Goal: Find specific page/section: Find specific page/section

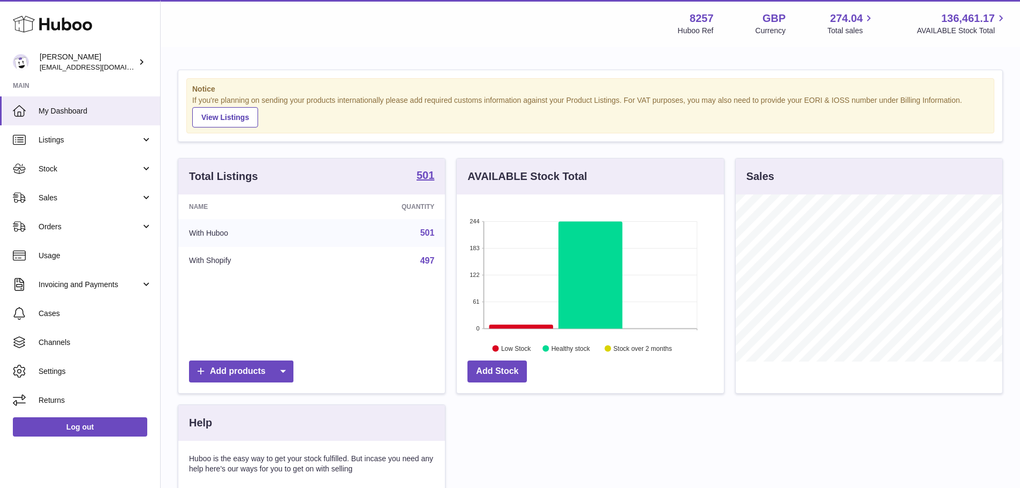
scroll to position [54, 0]
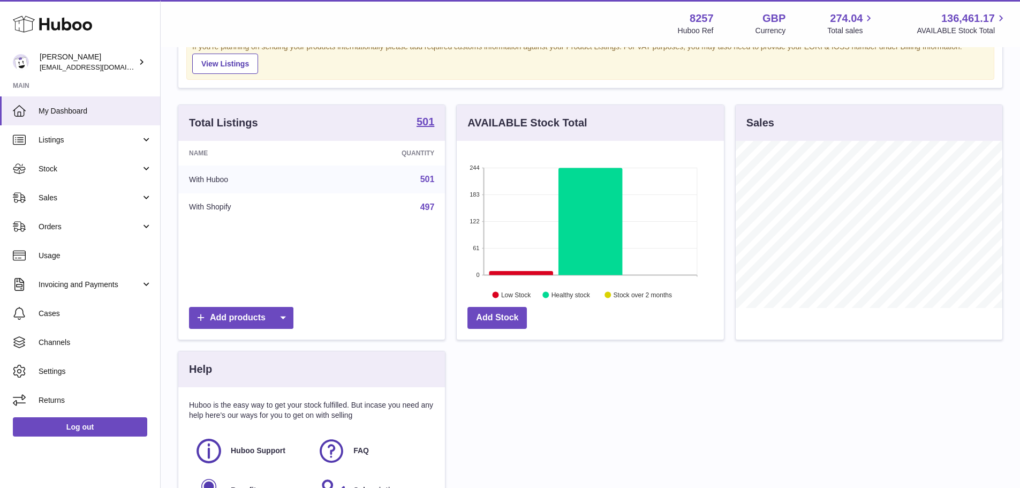
click at [283, 175] on td "With Huboo" at bounding box center [250, 180] width 144 height 28
click at [203, 212] on td "With Shopify" at bounding box center [250, 207] width 144 height 28
click at [213, 202] on td "With Shopify" at bounding box center [250, 207] width 144 height 28
click at [219, 207] on td "With Shopify" at bounding box center [250, 207] width 144 height 28
click at [283, 182] on td "With Huboo" at bounding box center [250, 180] width 144 height 28
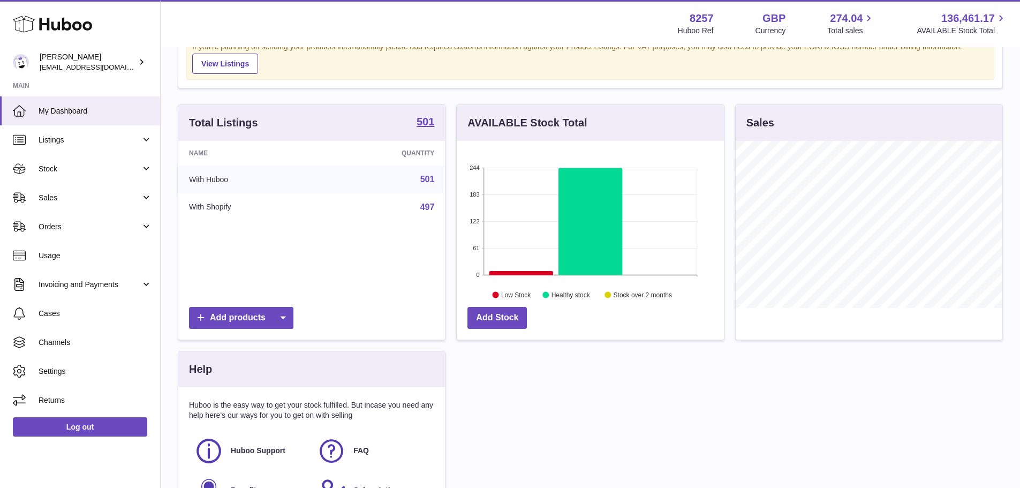
click at [397, 179] on td "501" at bounding box center [383, 180] width 123 height 28
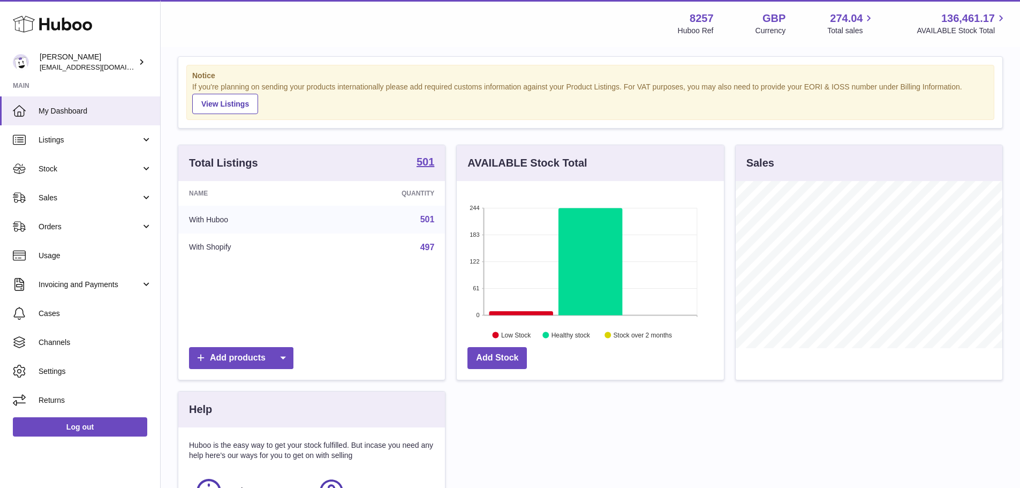
scroll to position [0, 0]
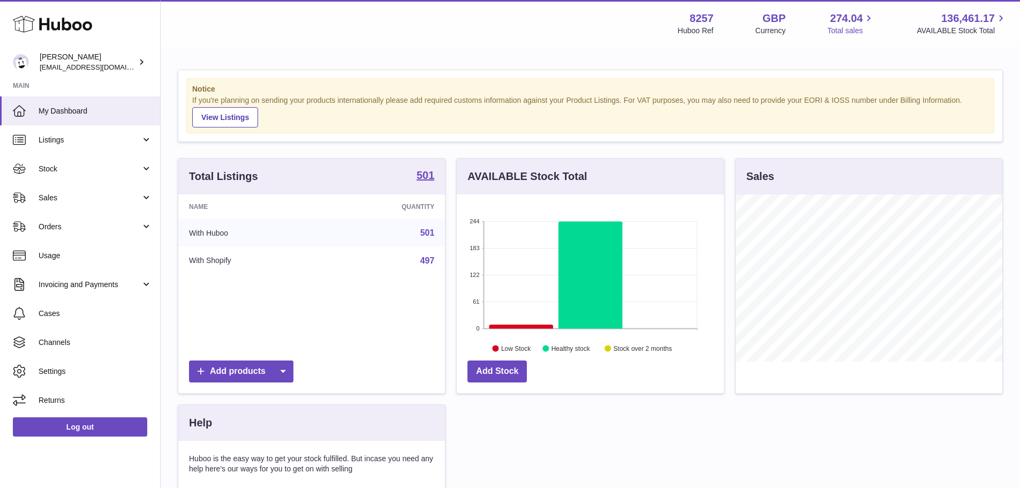
click at [835, 26] on span "Total sales" at bounding box center [852, 31] width 48 height 10
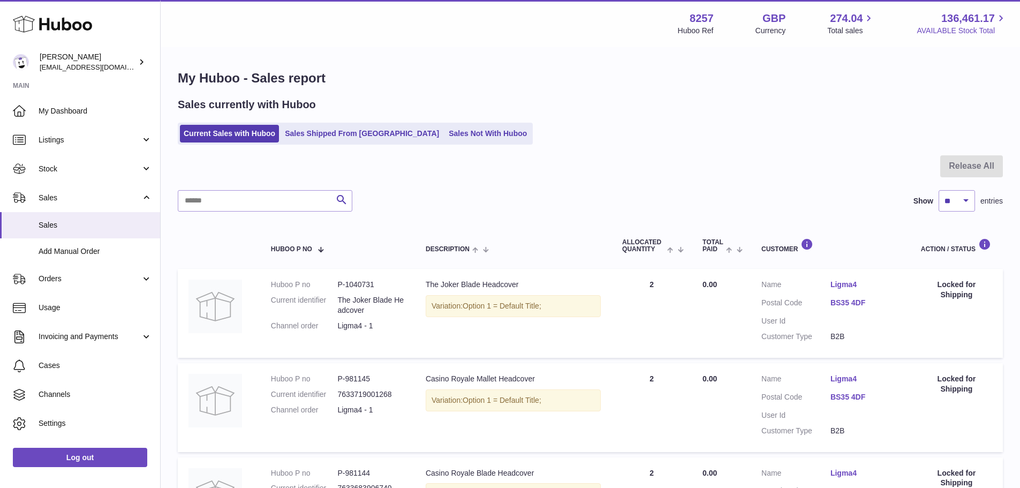
click at [995, 18] on icon at bounding box center [1001, 18] width 12 height 12
click at [972, 19] on span "136,461.17" at bounding box center [969, 18] width 54 height 14
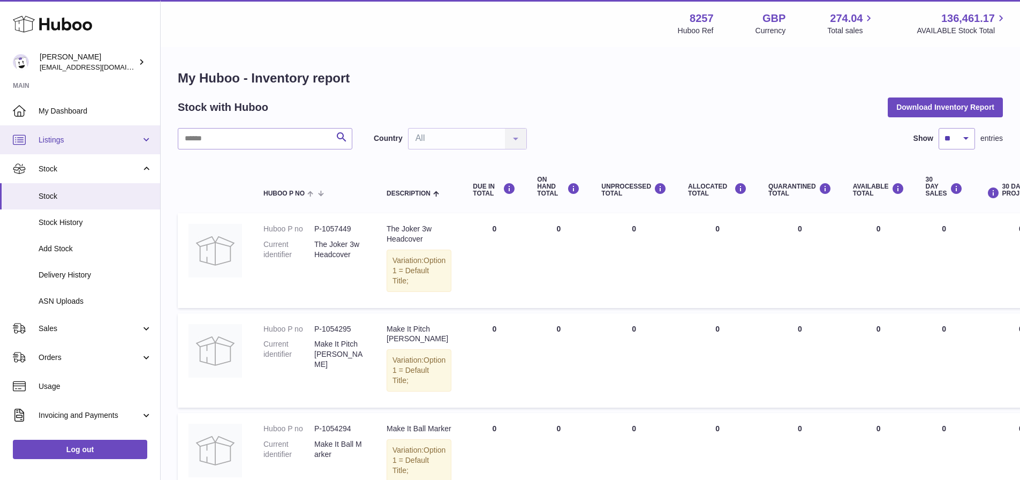
click at [55, 137] on span "Listings" at bounding box center [90, 140] width 102 height 10
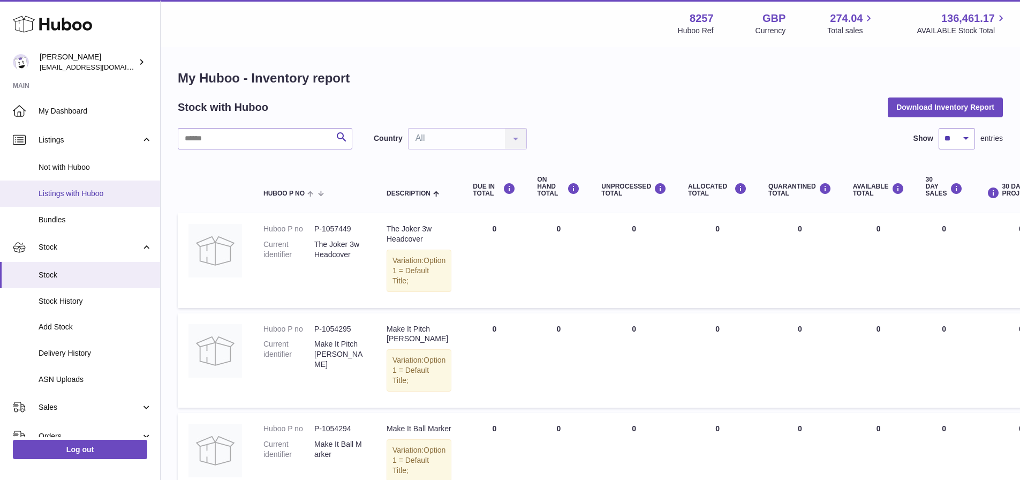
click at [55, 190] on span "Listings with Huboo" at bounding box center [96, 194] width 114 height 10
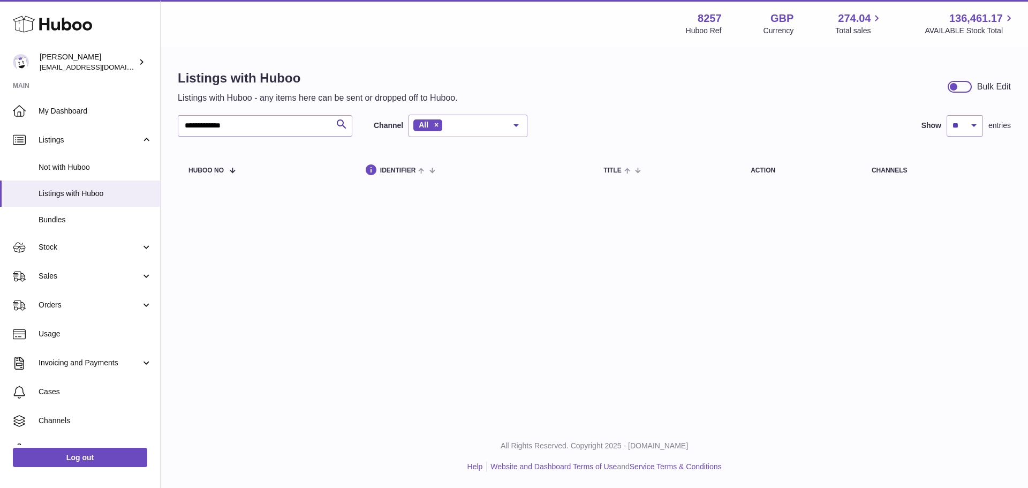
click at [221, 124] on input "**********" at bounding box center [265, 125] width 175 height 21
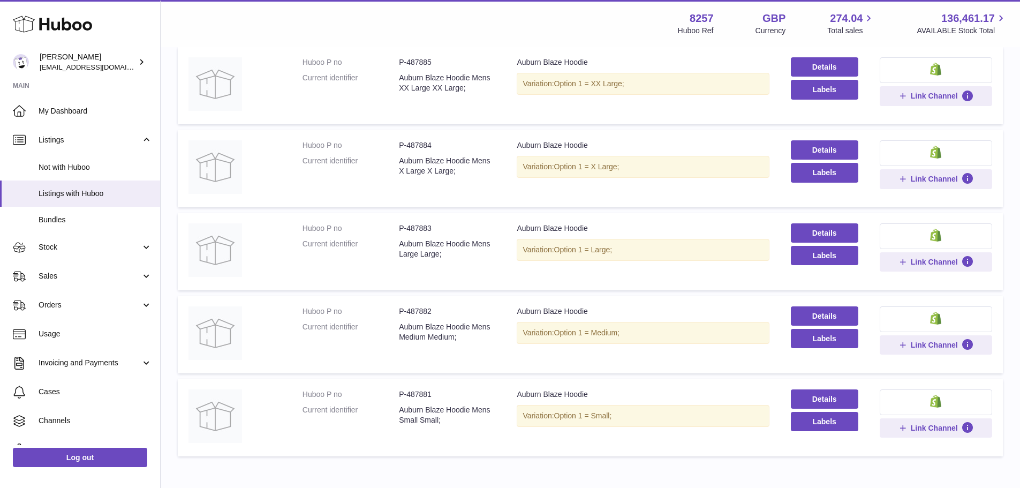
scroll to position [95, 0]
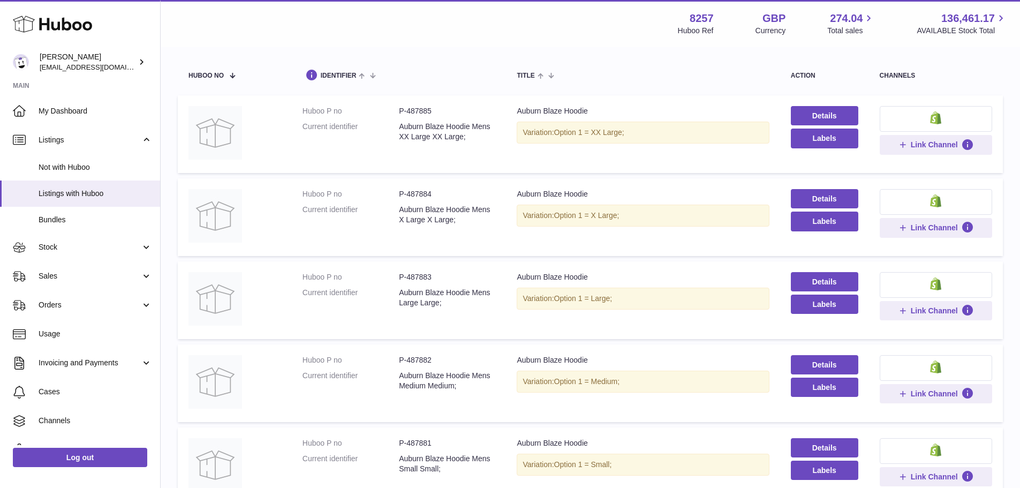
click at [426, 275] on dd "P-487883" at bounding box center [447, 277] width 96 height 10
copy dd "487883"
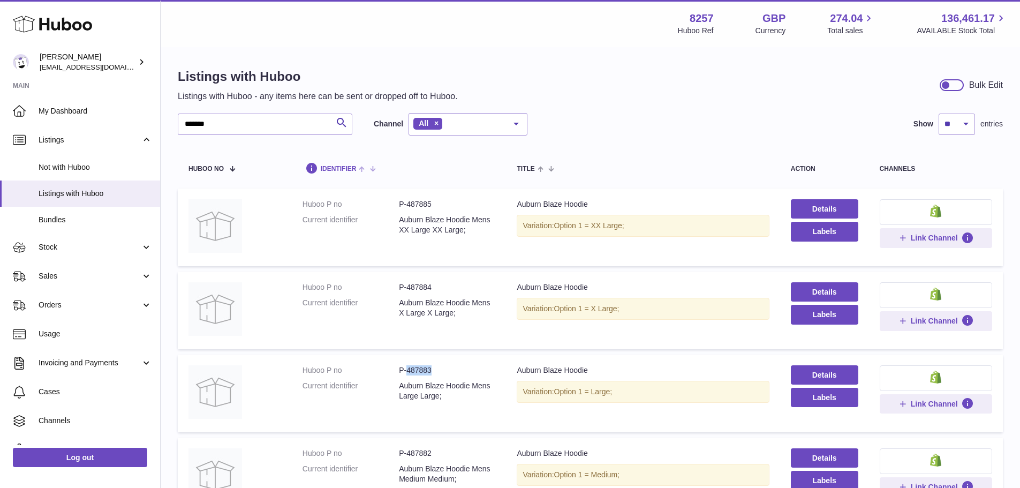
scroll to position [0, 0]
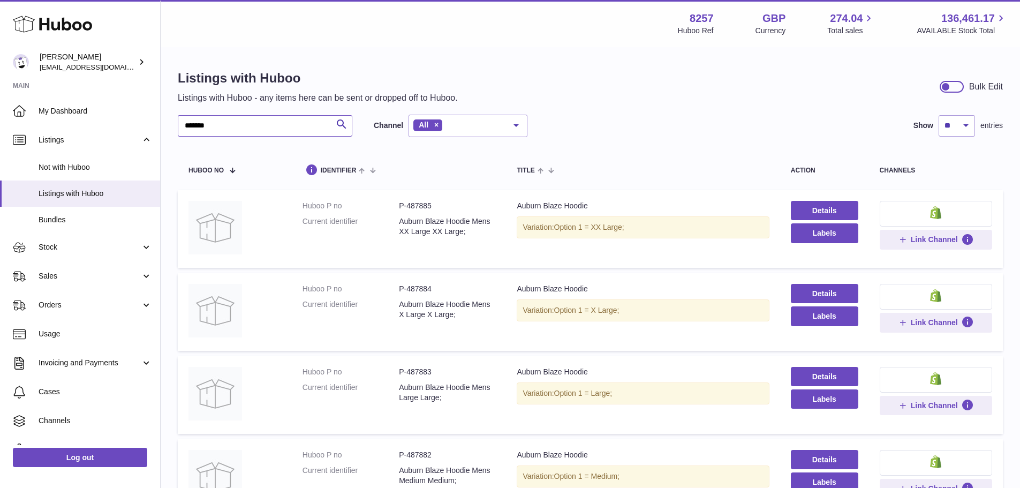
click at [255, 126] on input "******" at bounding box center [265, 125] width 175 height 21
click at [426, 201] on dd "P-1040732" at bounding box center [447, 206] width 96 height 10
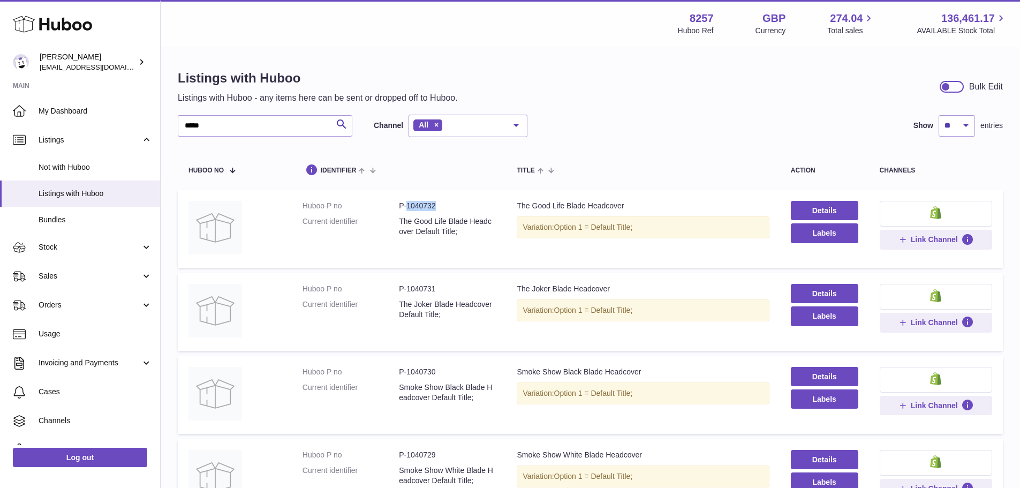
copy dd "1040732"
click at [262, 136] on input "*****" at bounding box center [265, 125] width 175 height 21
click at [261, 133] on input "*****" at bounding box center [265, 125] width 175 height 21
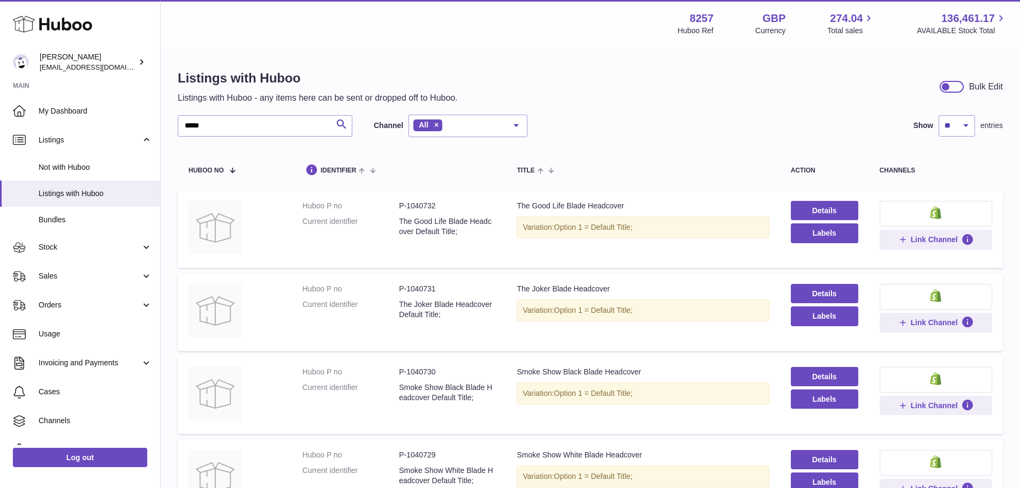
click at [422, 374] on dd "P-1040730" at bounding box center [447, 372] width 96 height 10
copy dd "1040730"
click at [226, 126] on input "*****" at bounding box center [265, 125] width 175 height 21
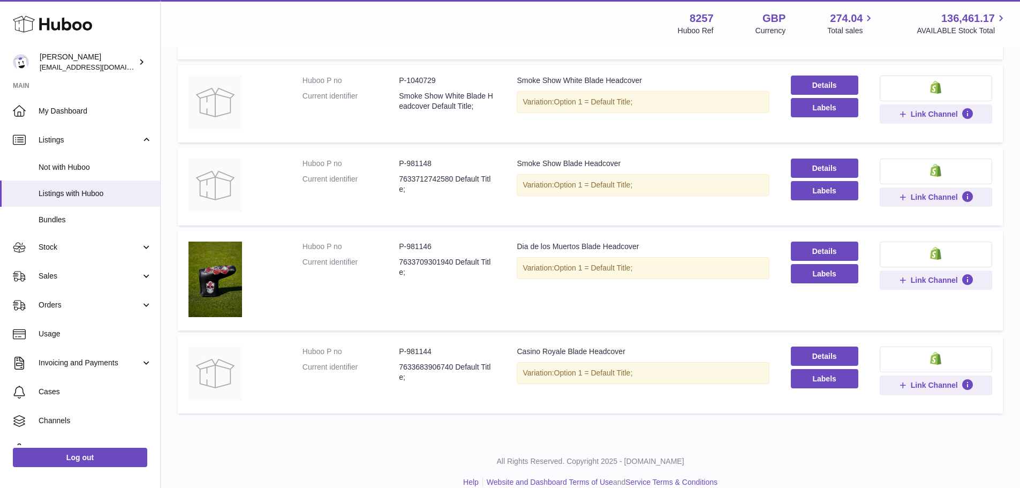
scroll to position [375, 0]
click at [420, 351] on dd "P-981144" at bounding box center [447, 351] width 96 height 10
copy dd "981144"
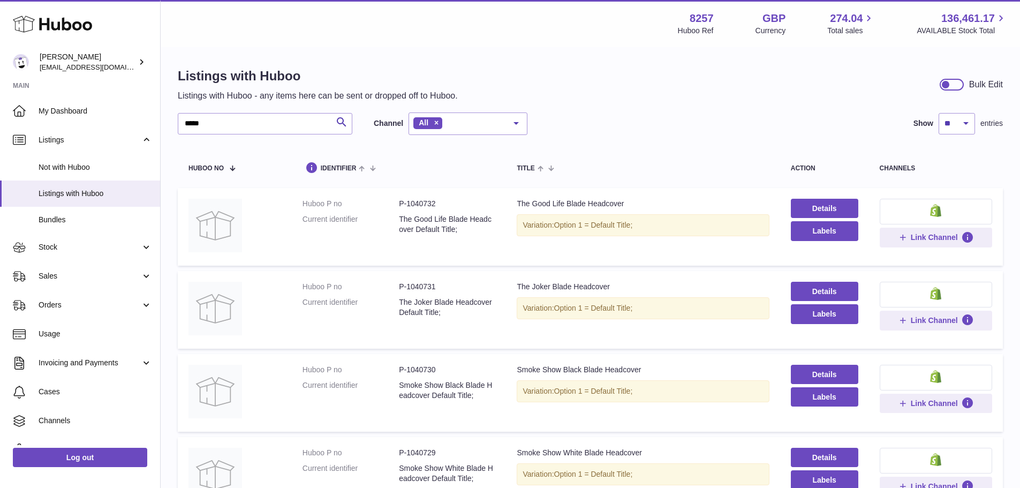
scroll to position [0, 0]
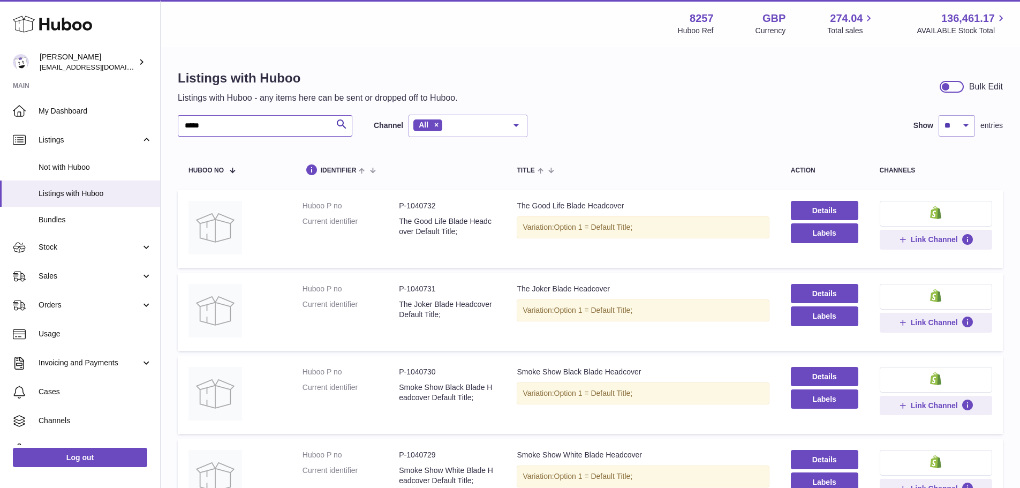
click at [257, 123] on input "*****" at bounding box center [265, 125] width 175 height 21
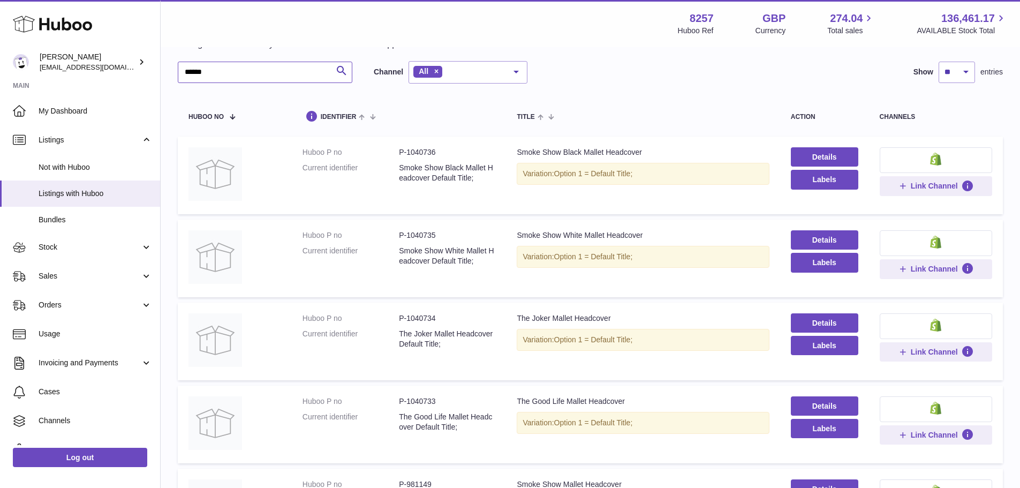
scroll to position [107, 0]
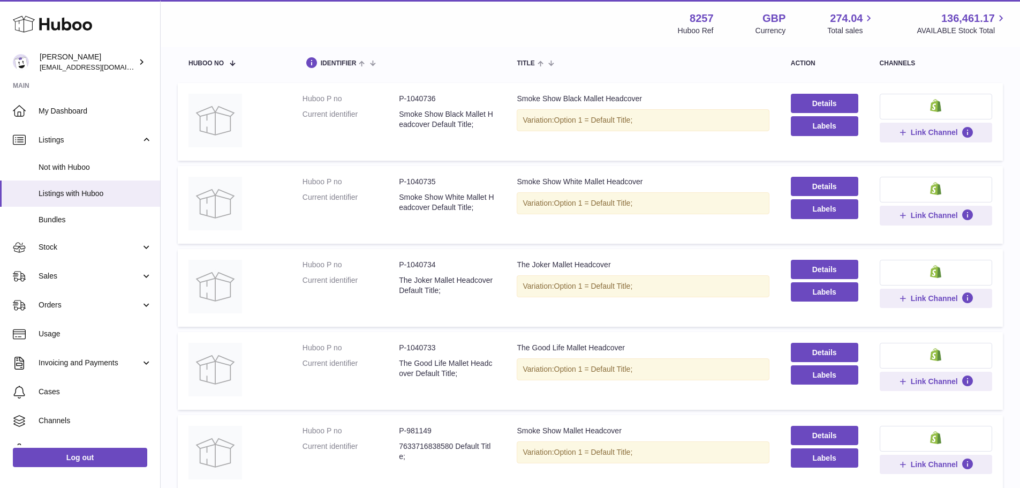
click at [412, 347] on dd "P-1040733" at bounding box center [447, 348] width 96 height 10
copy dd "1040733"
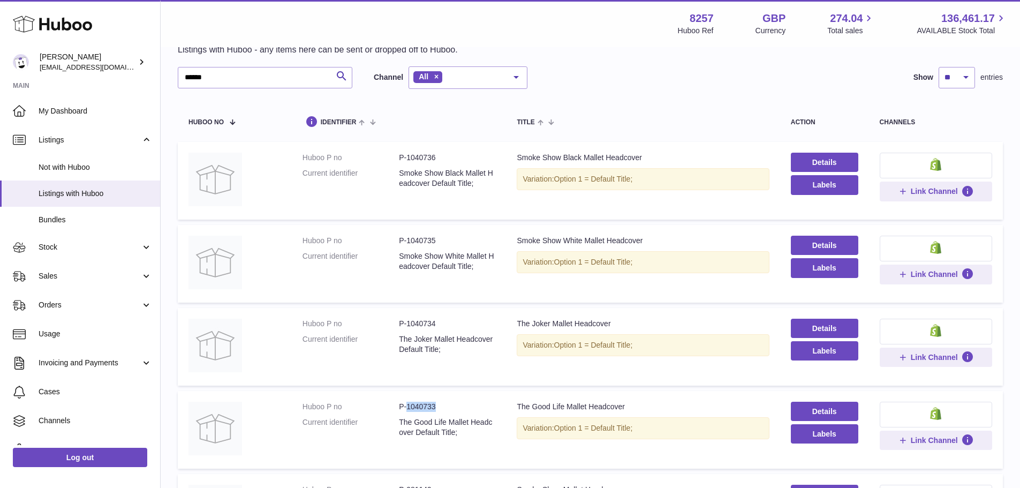
scroll to position [0, 0]
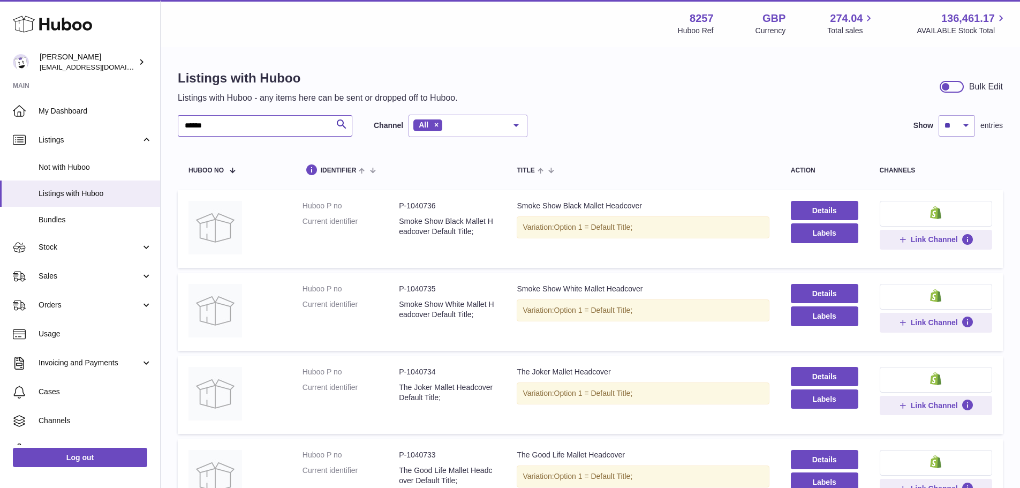
click at [256, 131] on input "******" at bounding box center [265, 125] width 175 height 21
type input "****"
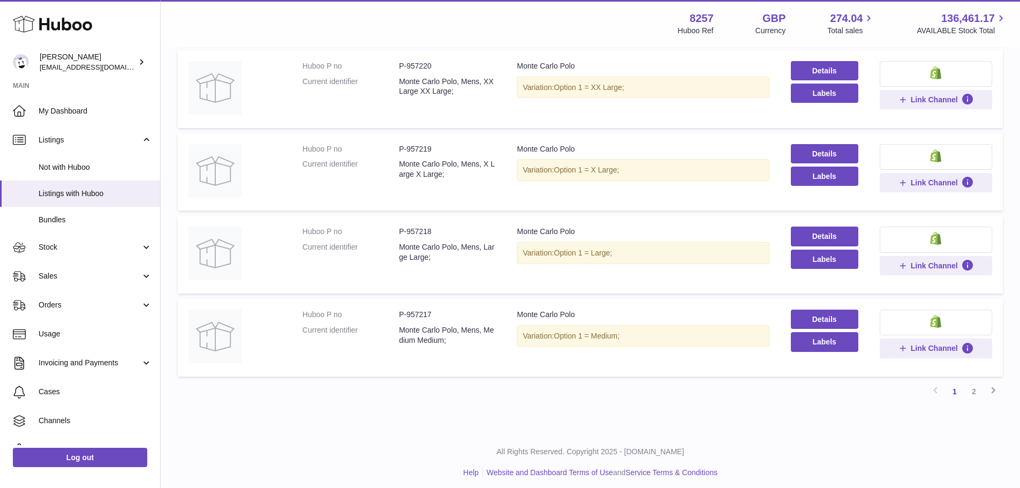
scroll to position [643, 0]
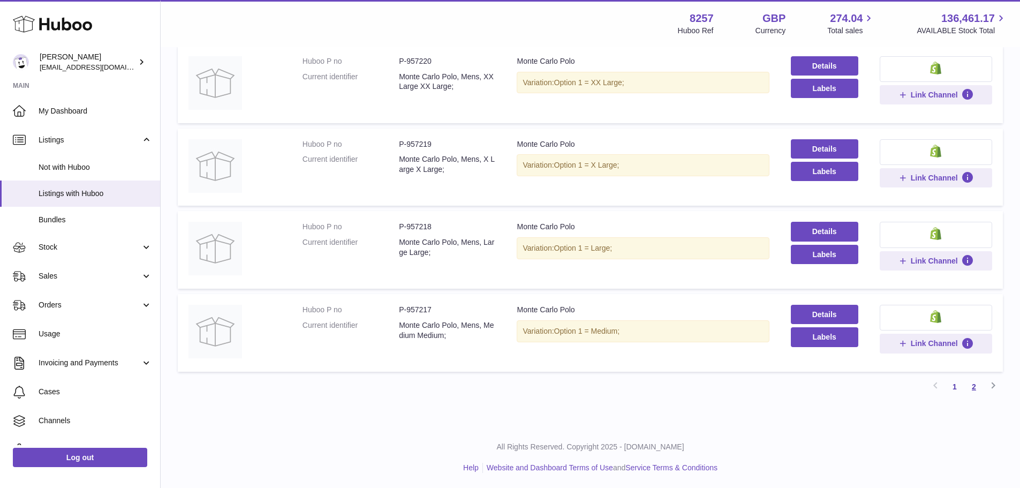
click at [972, 386] on link "2" at bounding box center [974, 386] width 19 height 19
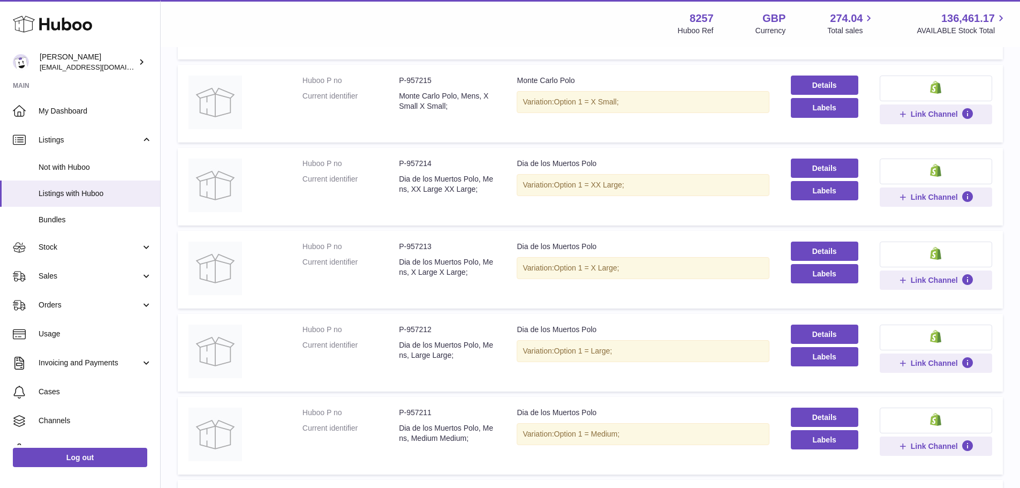
scroll to position [156, 0]
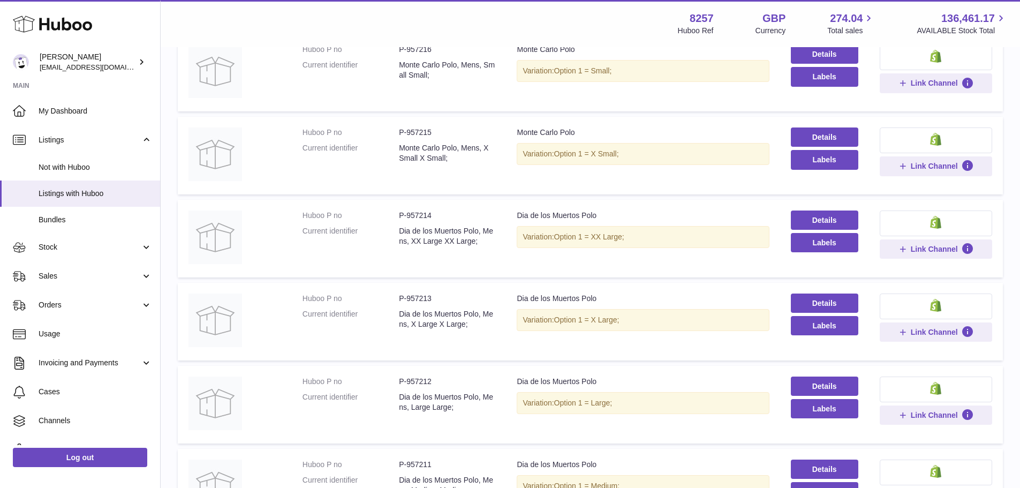
click at [426, 217] on dd "P-957214" at bounding box center [447, 216] width 96 height 10
copy dd "957214"
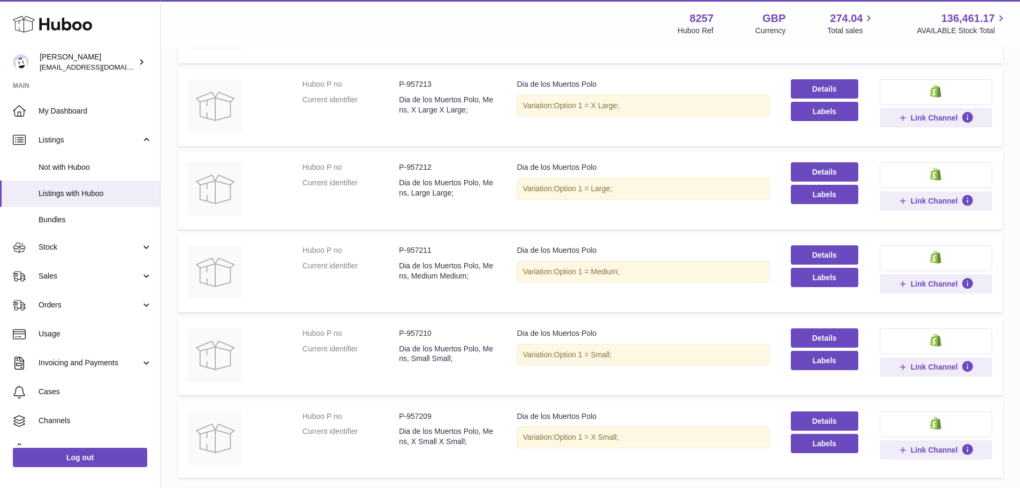
scroll to position [478, 0]
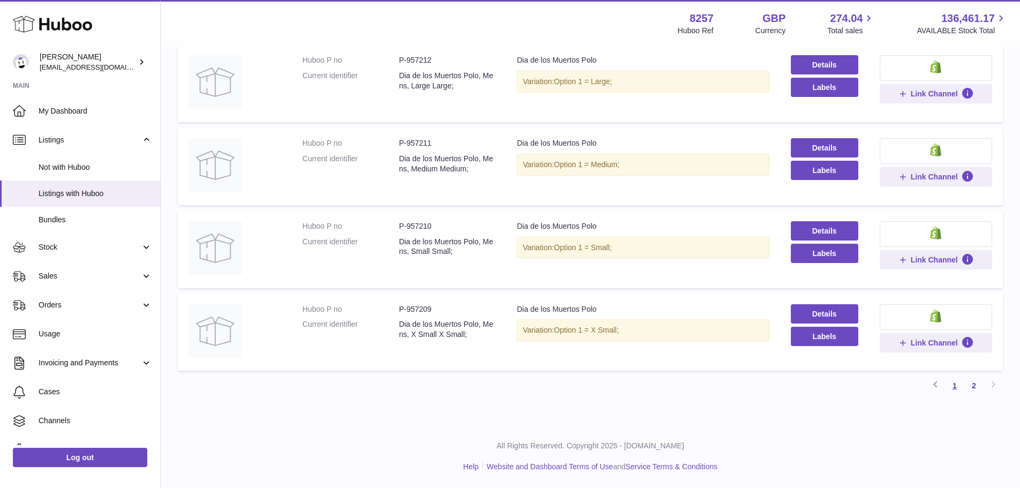
click at [957, 383] on link "1" at bounding box center [954, 385] width 19 height 19
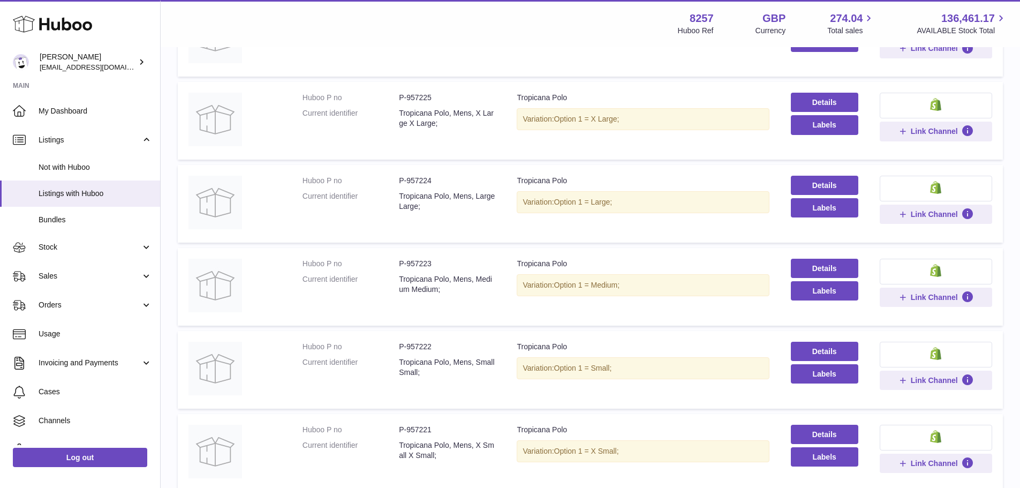
scroll to position [209, 0]
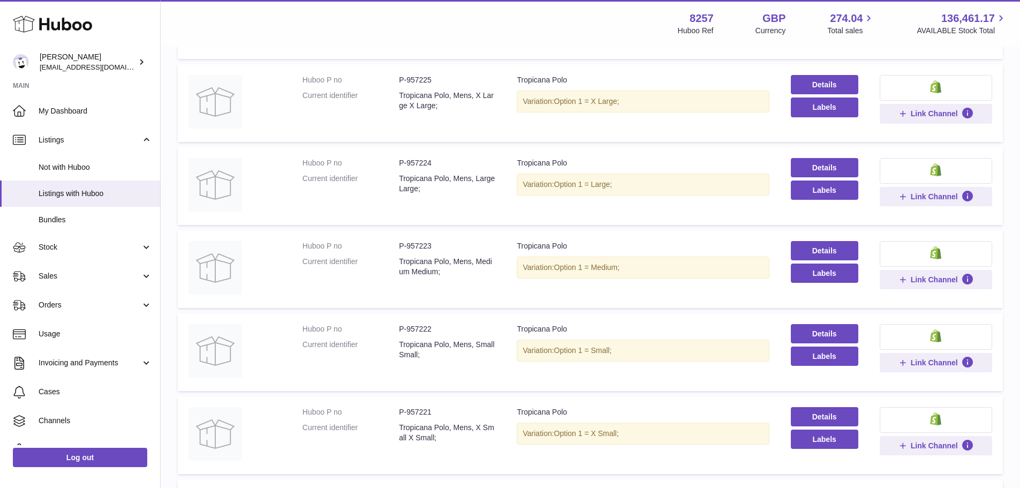
click at [415, 247] on dd "P-957223" at bounding box center [447, 246] width 96 height 10
copy dd "957223"
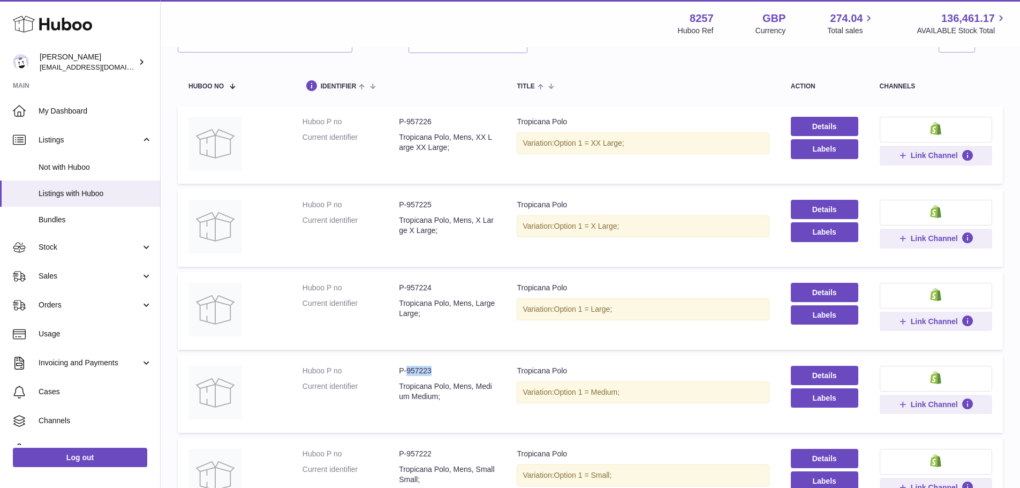
scroll to position [0, 0]
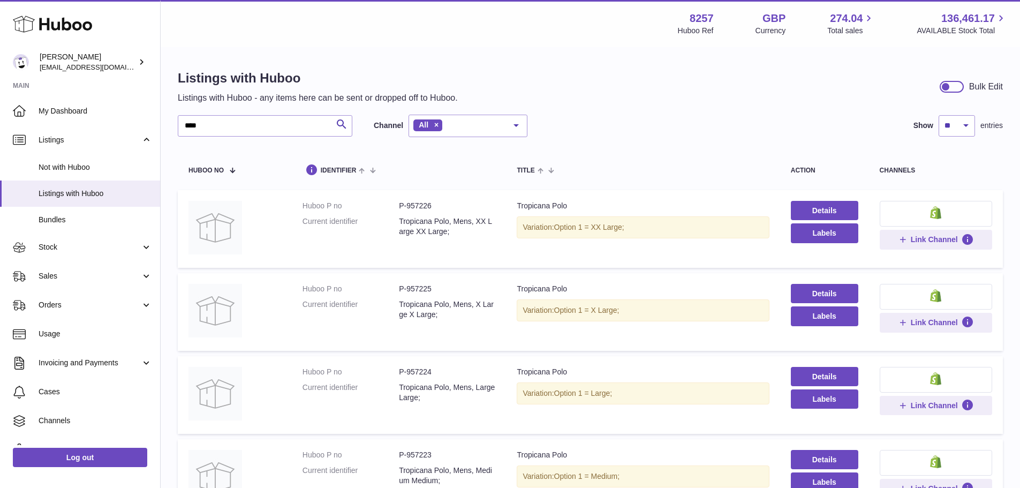
click at [427, 207] on dd "P-957226" at bounding box center [447, 206] width 96 height 10
copy dd "957226"
click at [423, 289] on dd "P-957225" at bounding box center [447, 289] width 96 height 10
